Goal: Find specific page/section: Find specific page/section

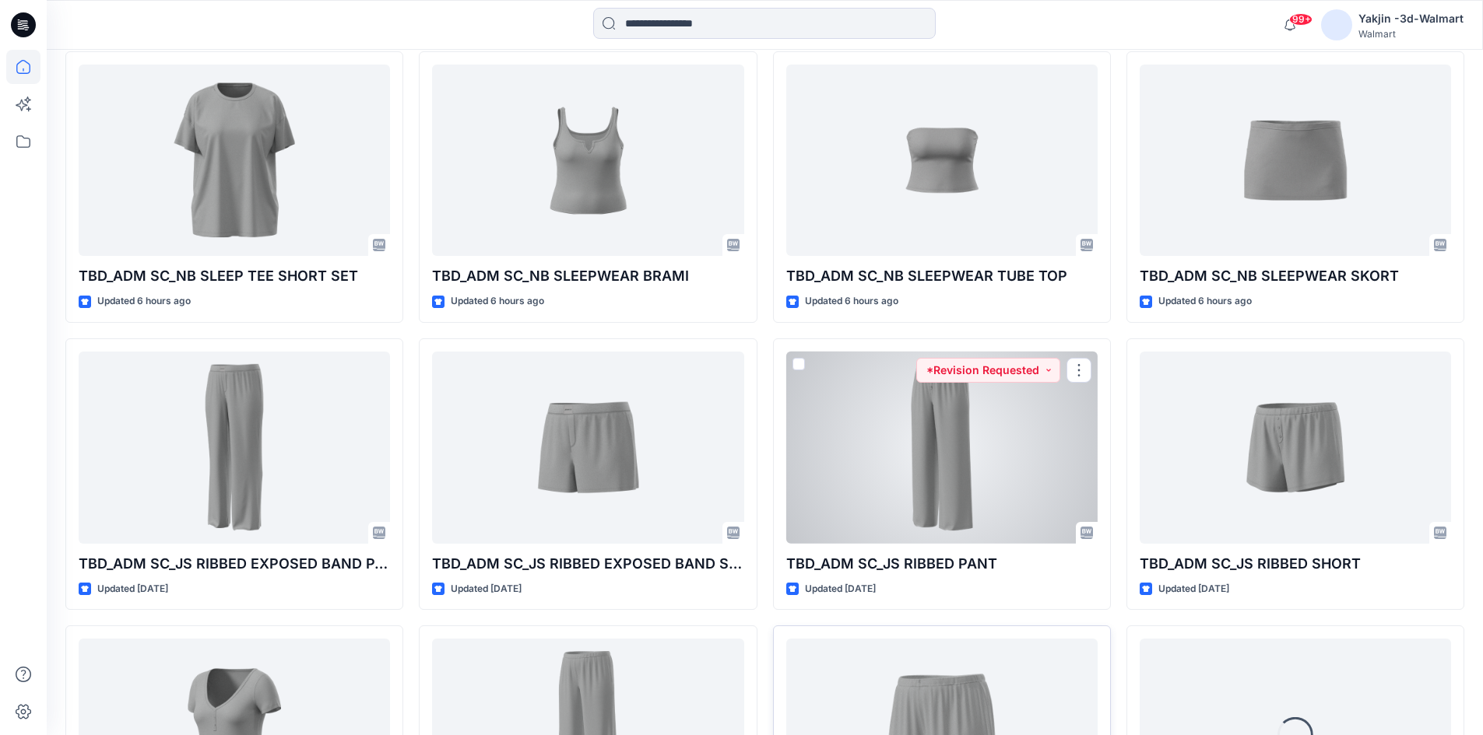
scroll to position [758, 0]
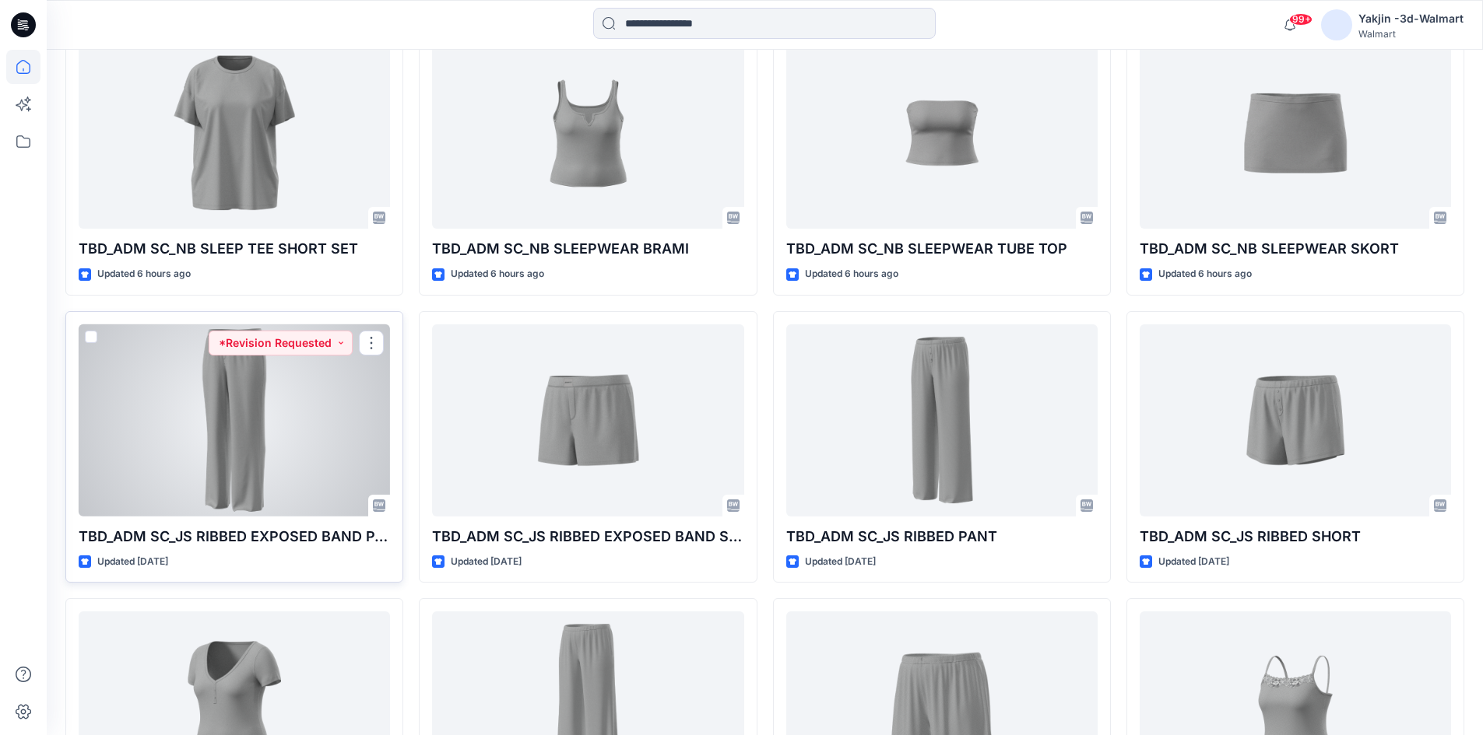
click at [288, 430] on div at bounding box center [234, 421] width 311 height 192
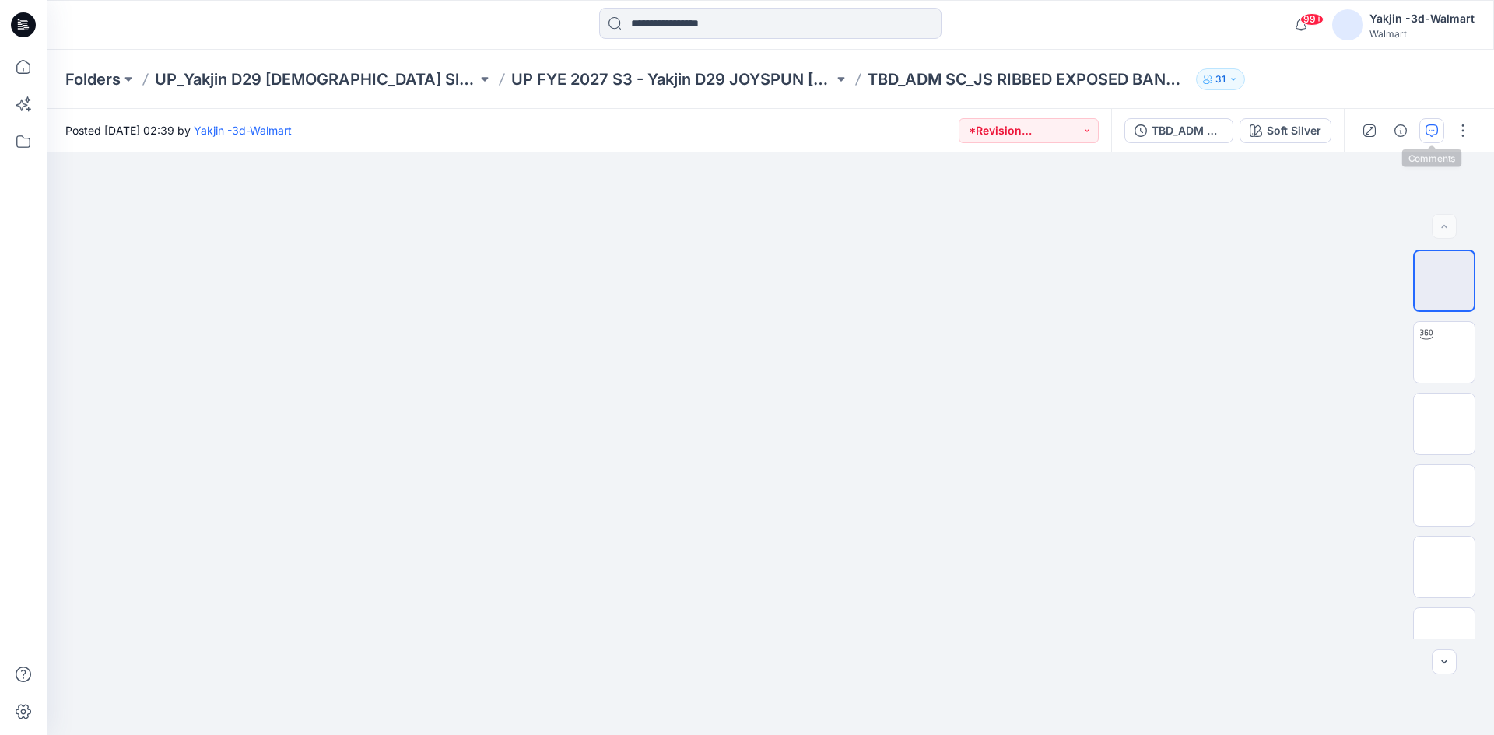
click at [1441, 122] on button "button" at bounding box center [1432, 130] width 25 height 25
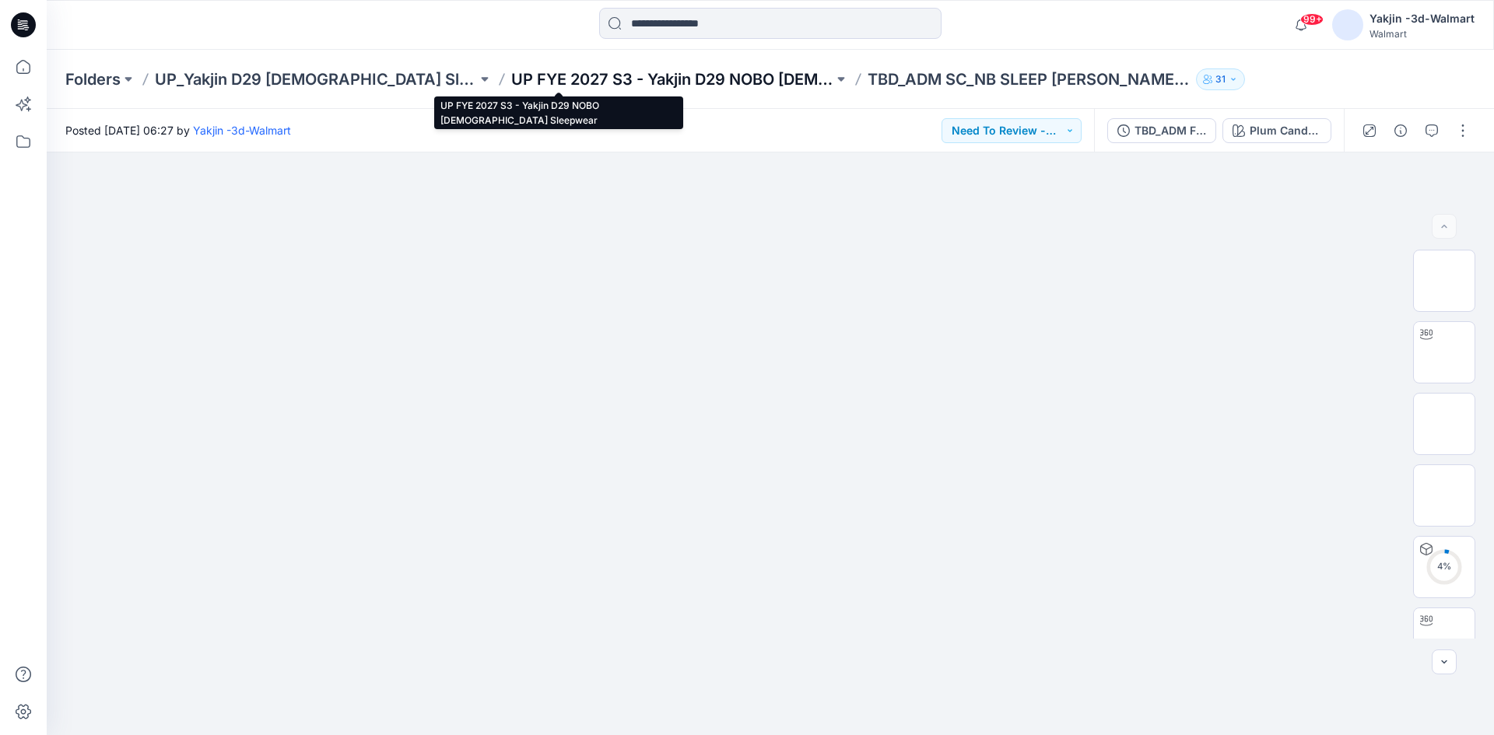
click at [541, 79] on p "UP FYE 2027 S3 - Yakjin D29 NOBO [DEMOGRAPHIC_DATA] Sleepwear" at bounding box center [672, 79] width 322 height 22
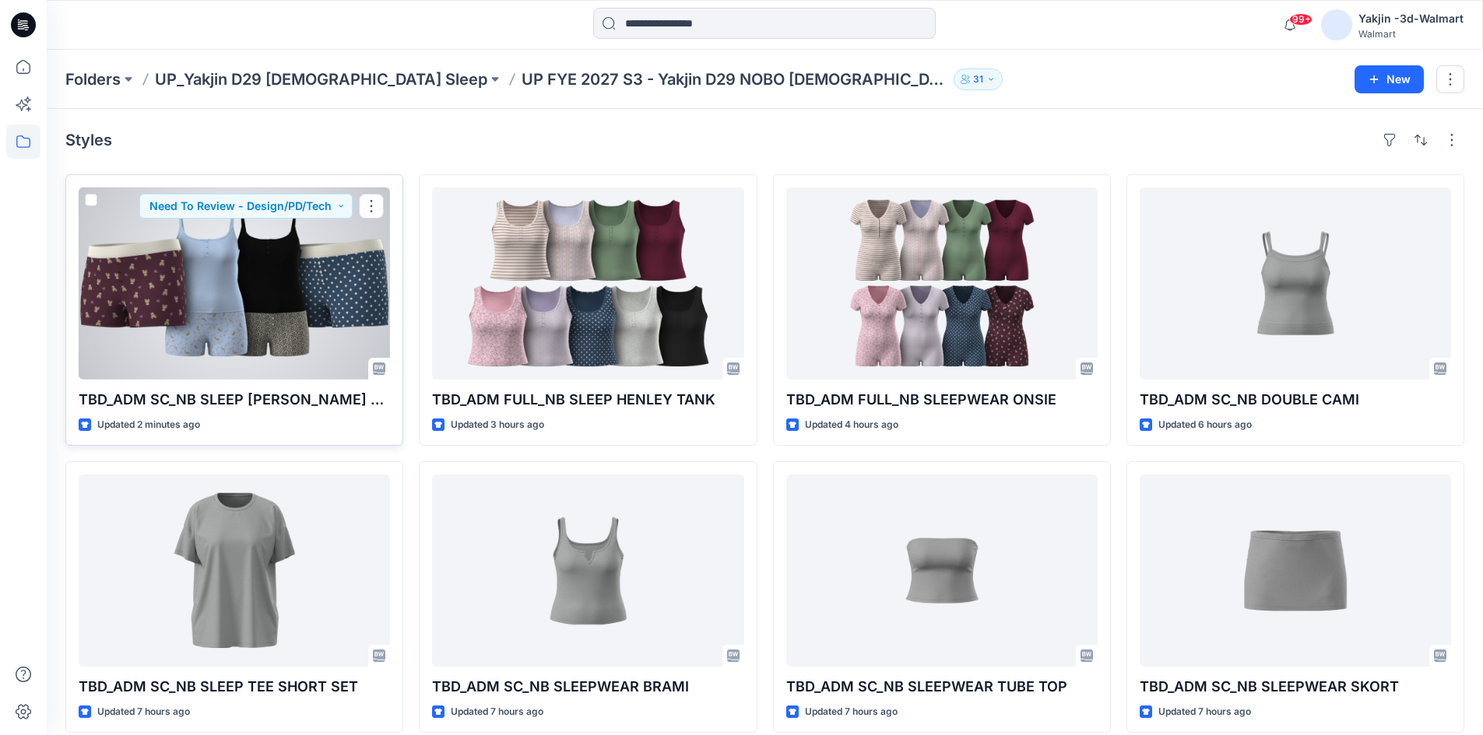
click at [258, 395] on p "TBD_ADM SC_NB SLEEP [PERSON_NAME] SET" at bounding box center [234, 400] width 311 height 22
click at [233, 317] on div at bounding box center [234, 284] width 311 height 192
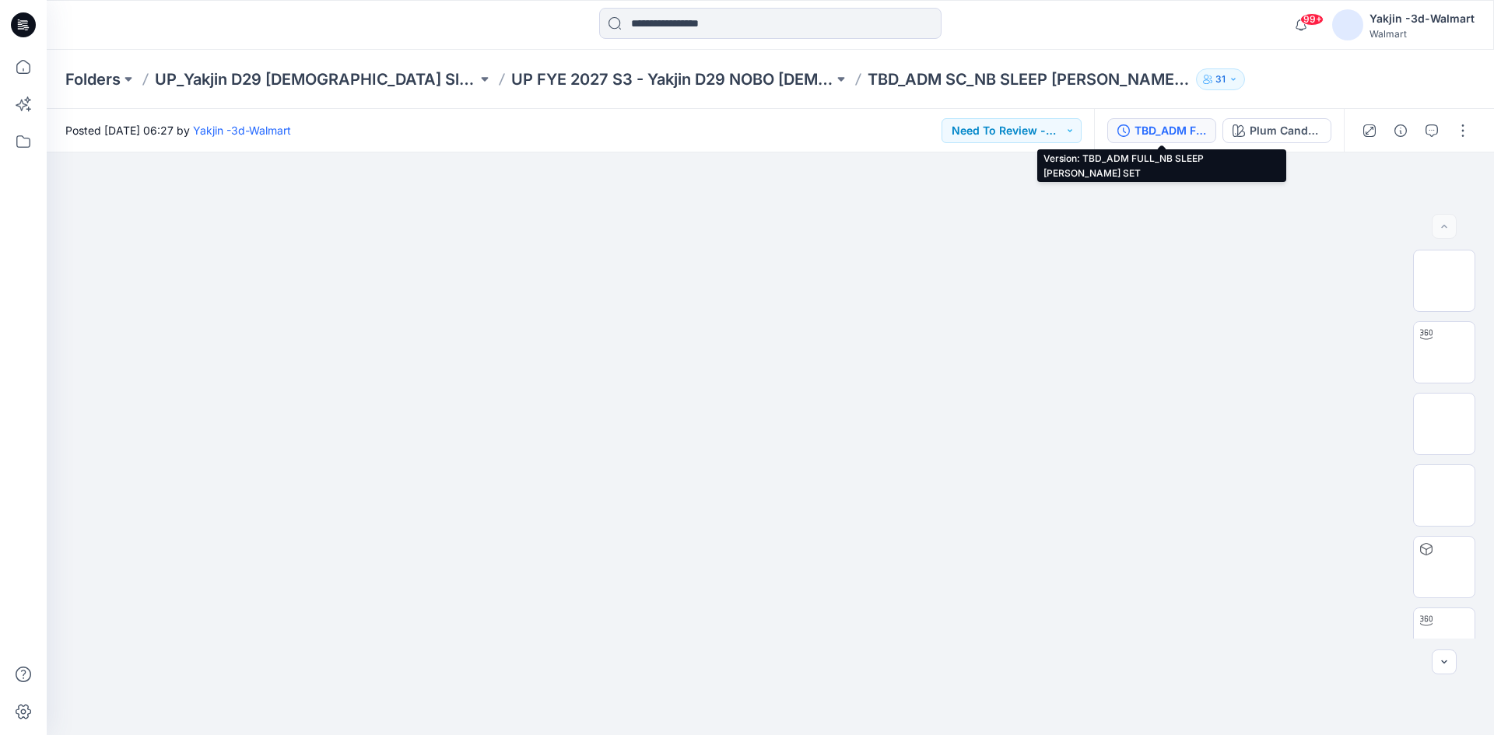
click at [1160, 127] on div "TBD_ADM FULL_NB SLEEP [PERSON_NAME] SET" at bounding box center [1171, 130] width 72 height 17
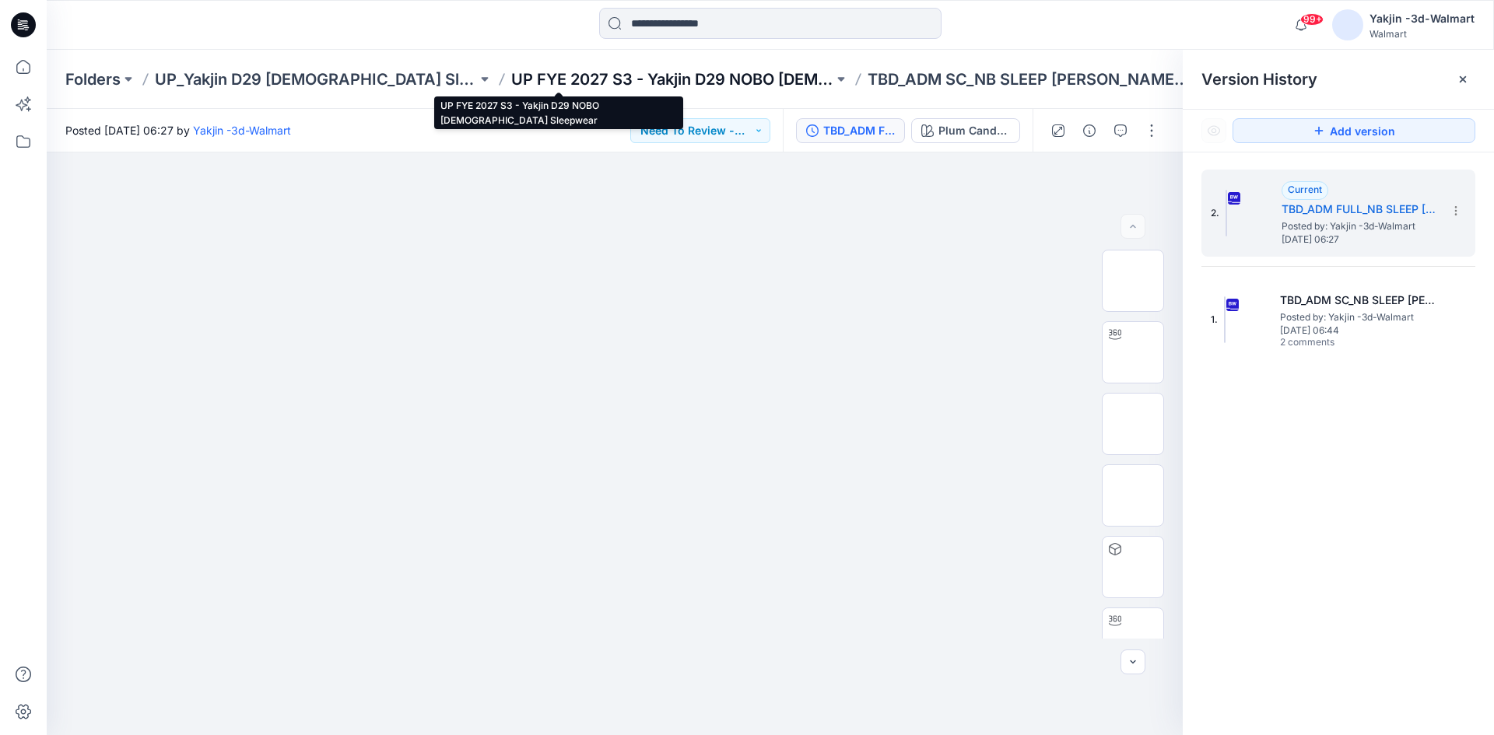
click at [511, 81] on p "UP FYE 2027 S3 - Yakjin D29 NOBO [DEMOGRAPHIC_DATA] Sleepwear" at bounding box center [672, 79] width 322 height 22
